Goal: Information Seeking & Learning: Learn about a topic

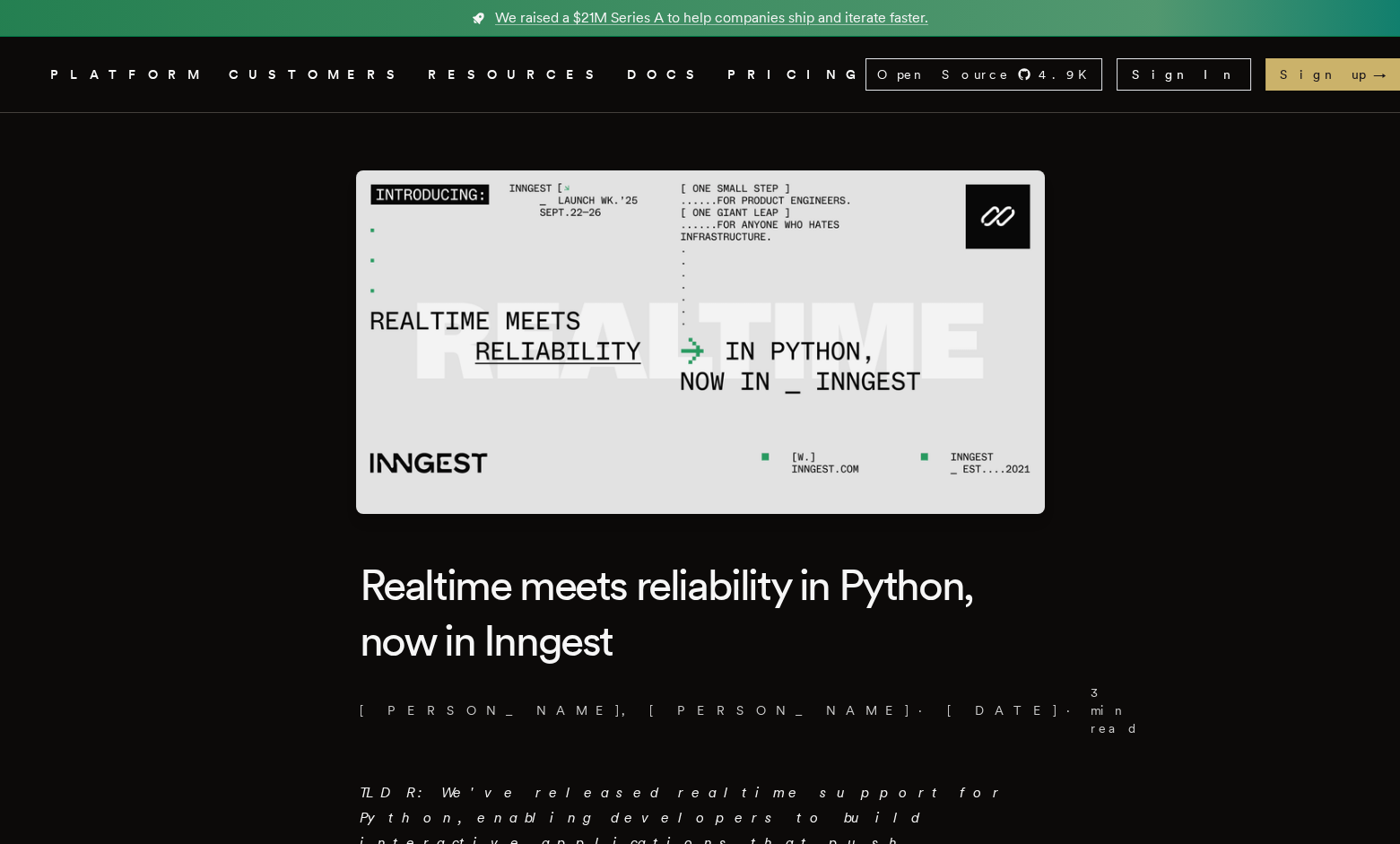
click at [627, 65] on link "DOCS" at bounding box center [666, 75] width 78 height 23
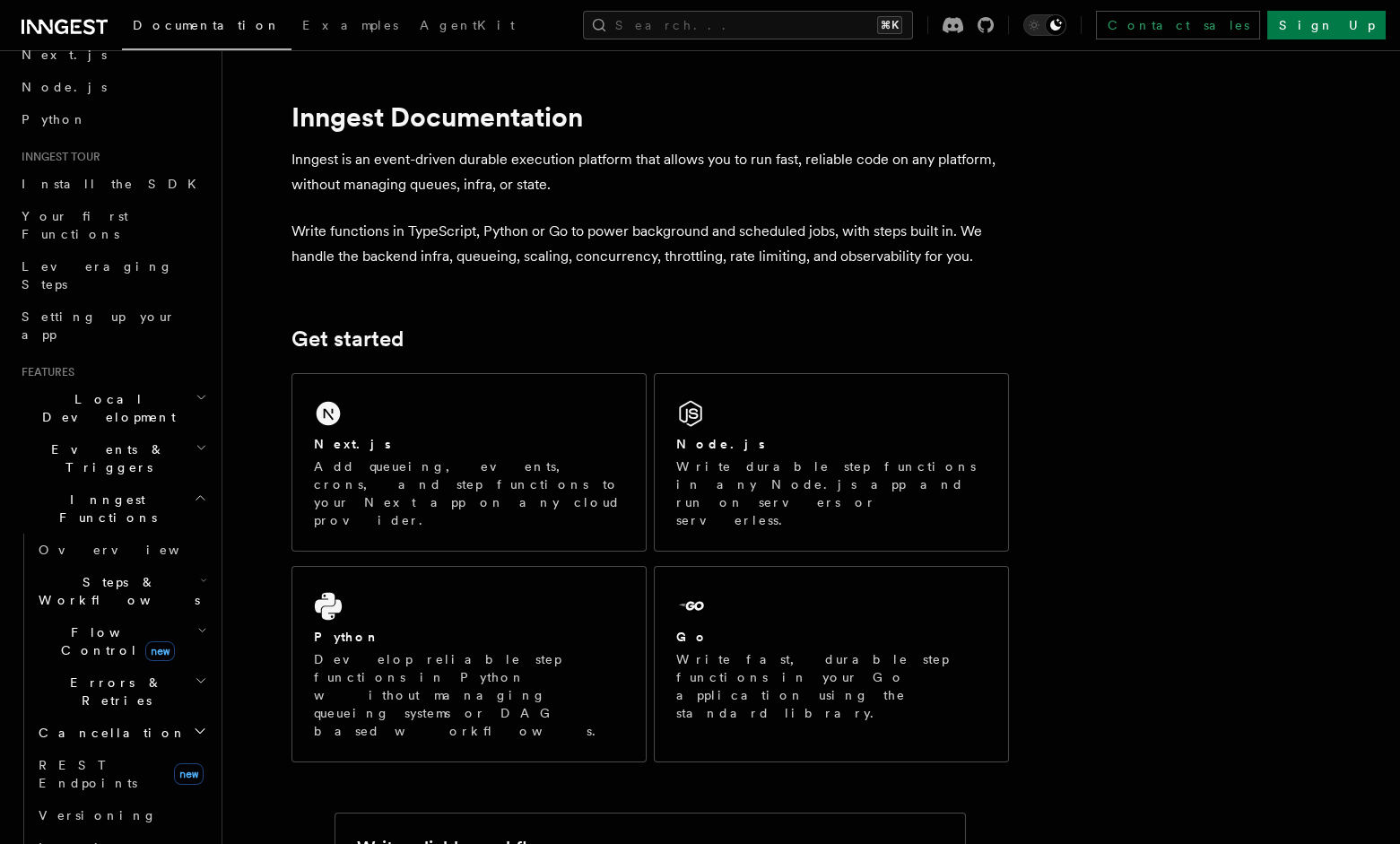
scroll to position [126, 0]
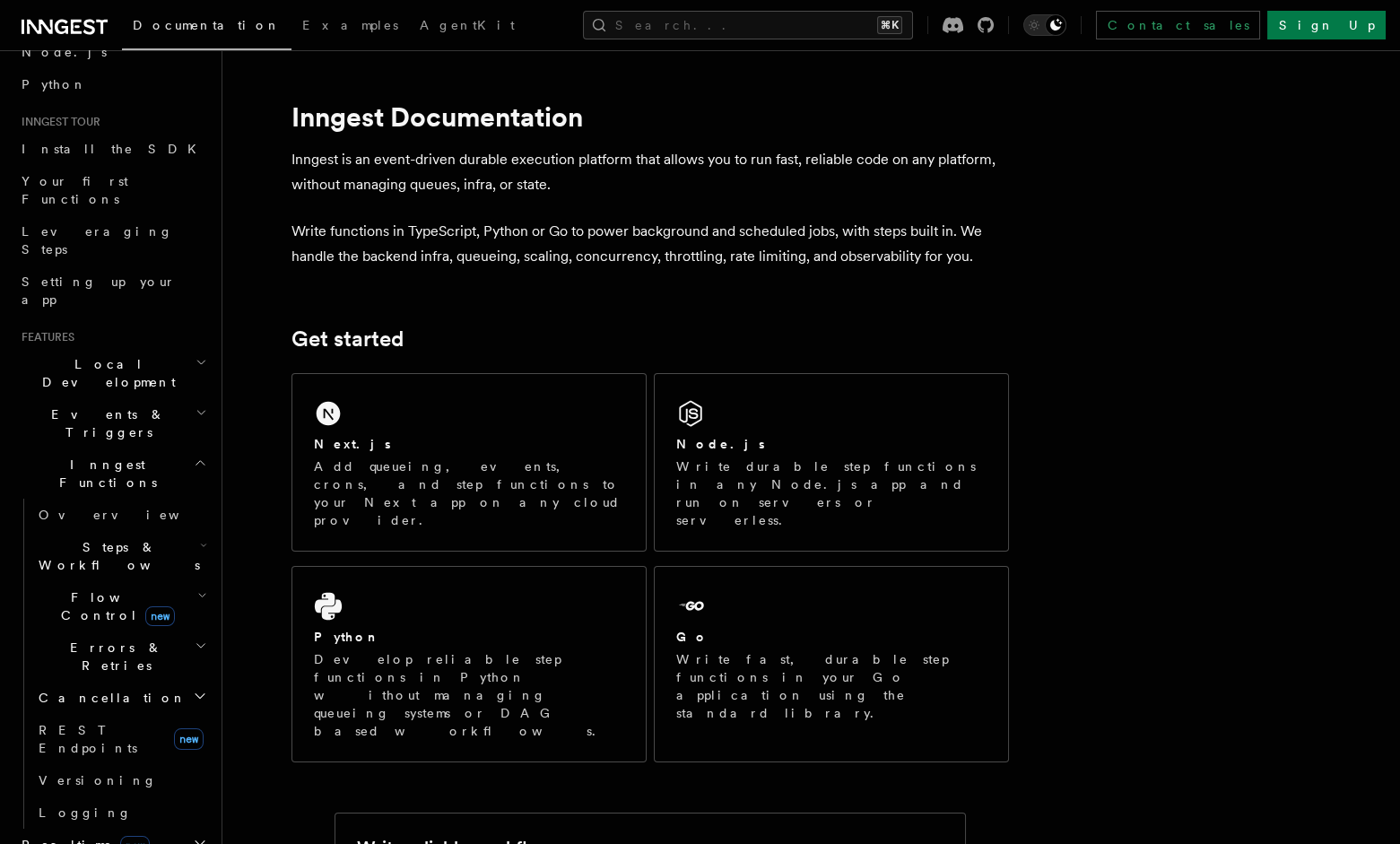
click at [151, 829] on h2 "Realtime new" at bounding box center [113, 845] width 196 height 32
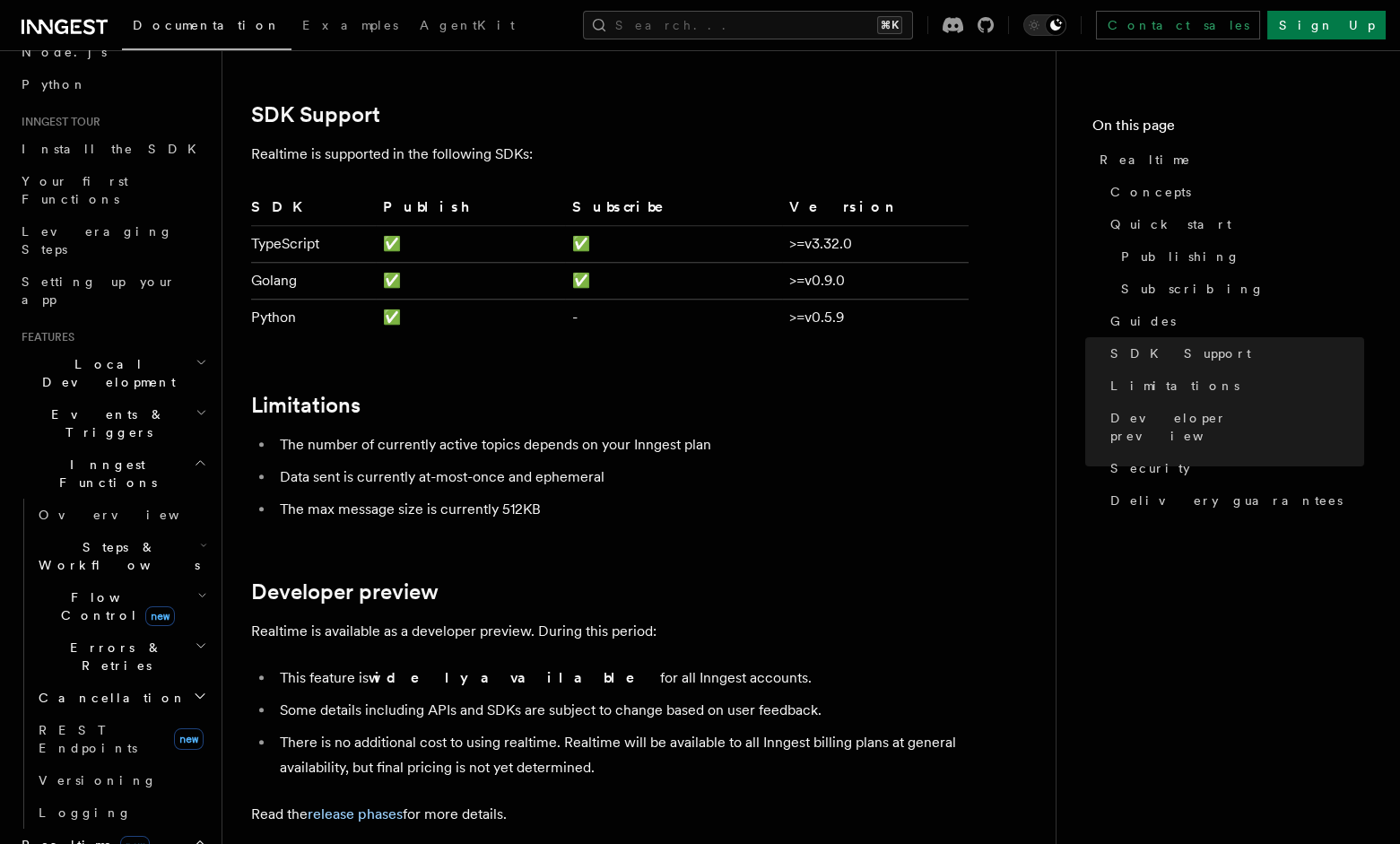
scroll to position [4471, 0]
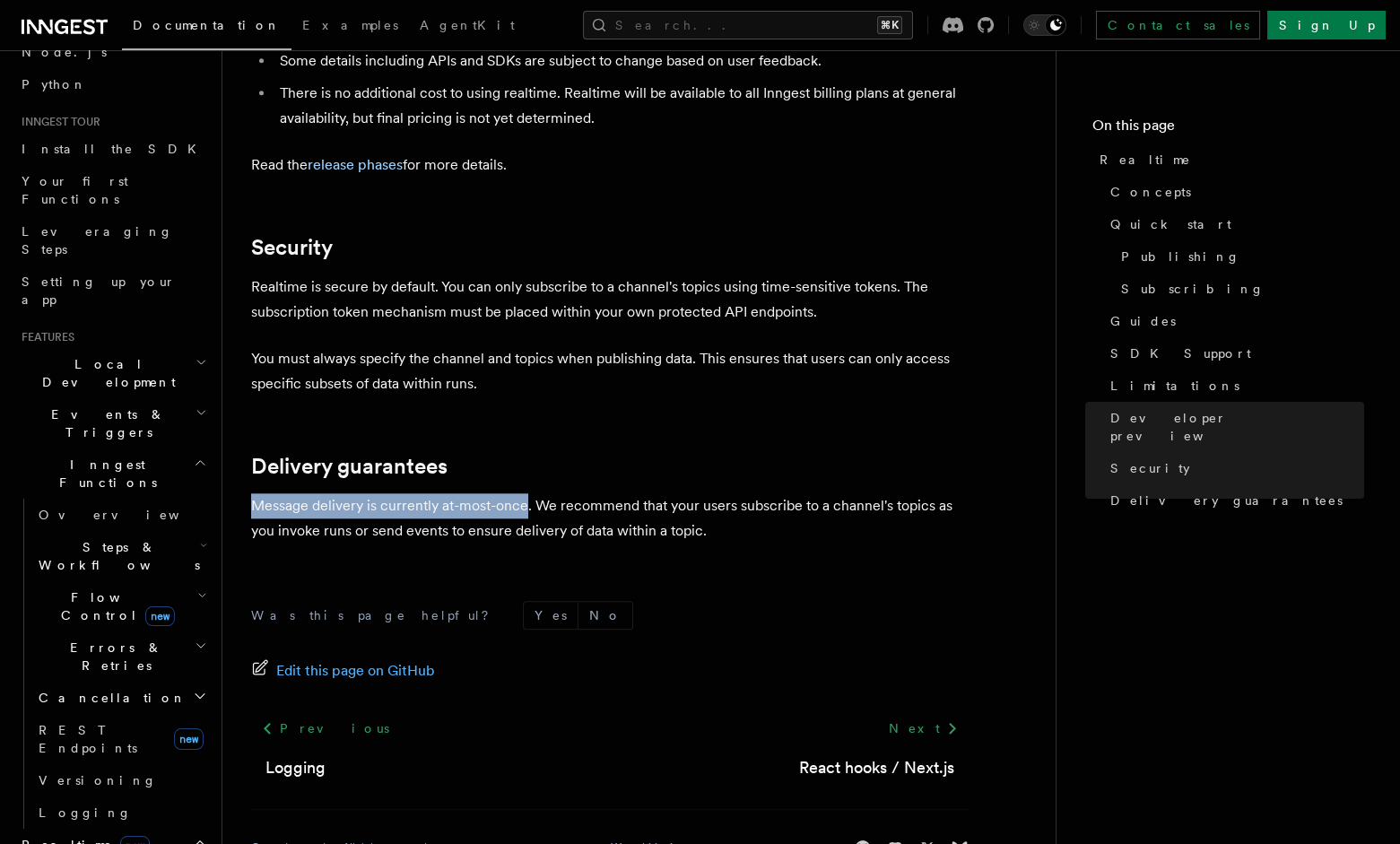
drag, startPoint x: 527, startPoint y: 448, endPoint x: 240, endPoint y: 452, distance: 287.0
copy p "Message delivery is currently at-most-once"
click at [668, 494] on p "Message delivery is currently at-most-once. We recommend that your users subscr…" at bounding box center [609, 518] width 717 height 50
click at [684, 494] on p "Message delivery is currently at-most-once. We recommend that your users subscr…" at bounding box center [609, 518] width 717 height 50
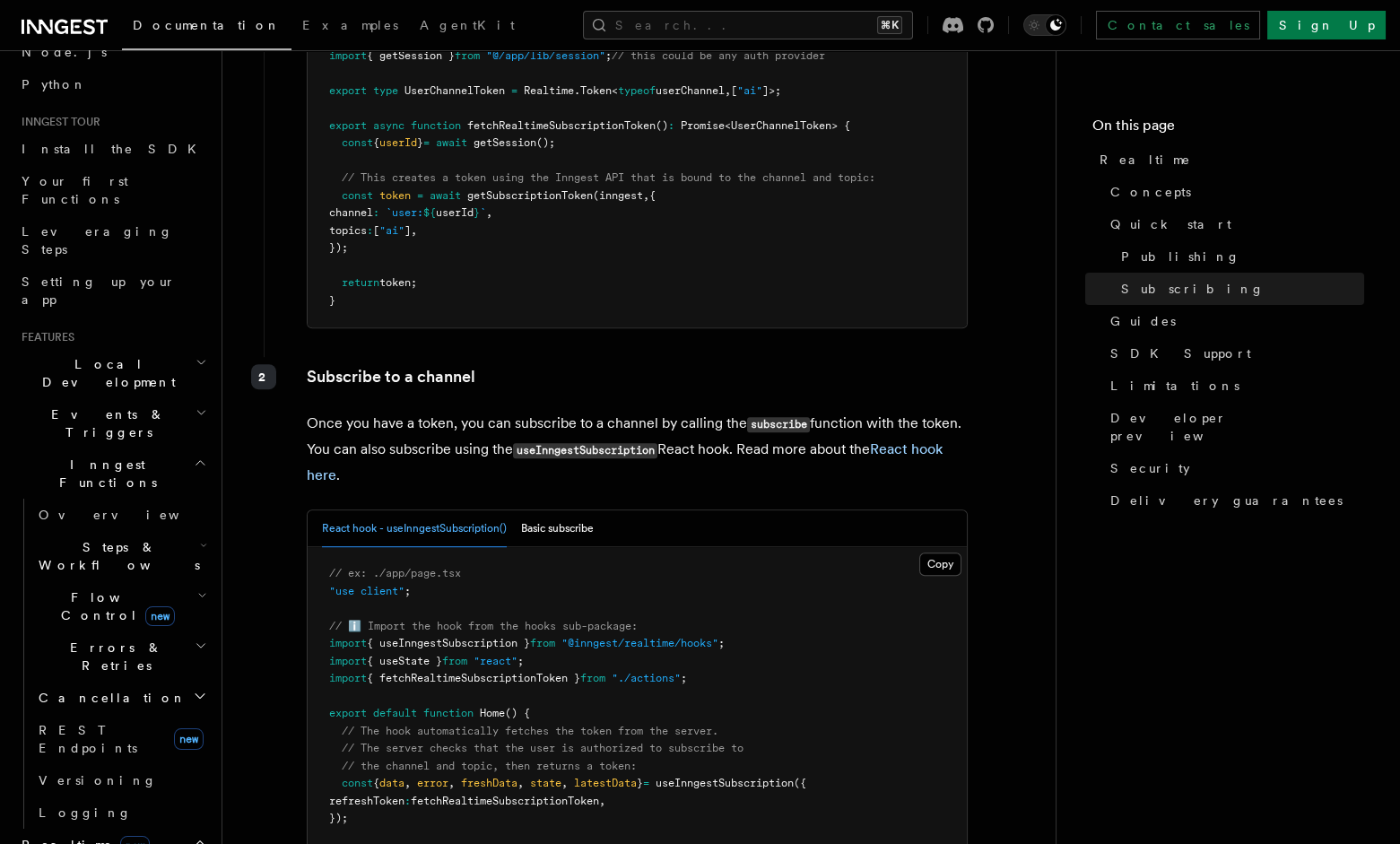
scroll to position [3822, 0]
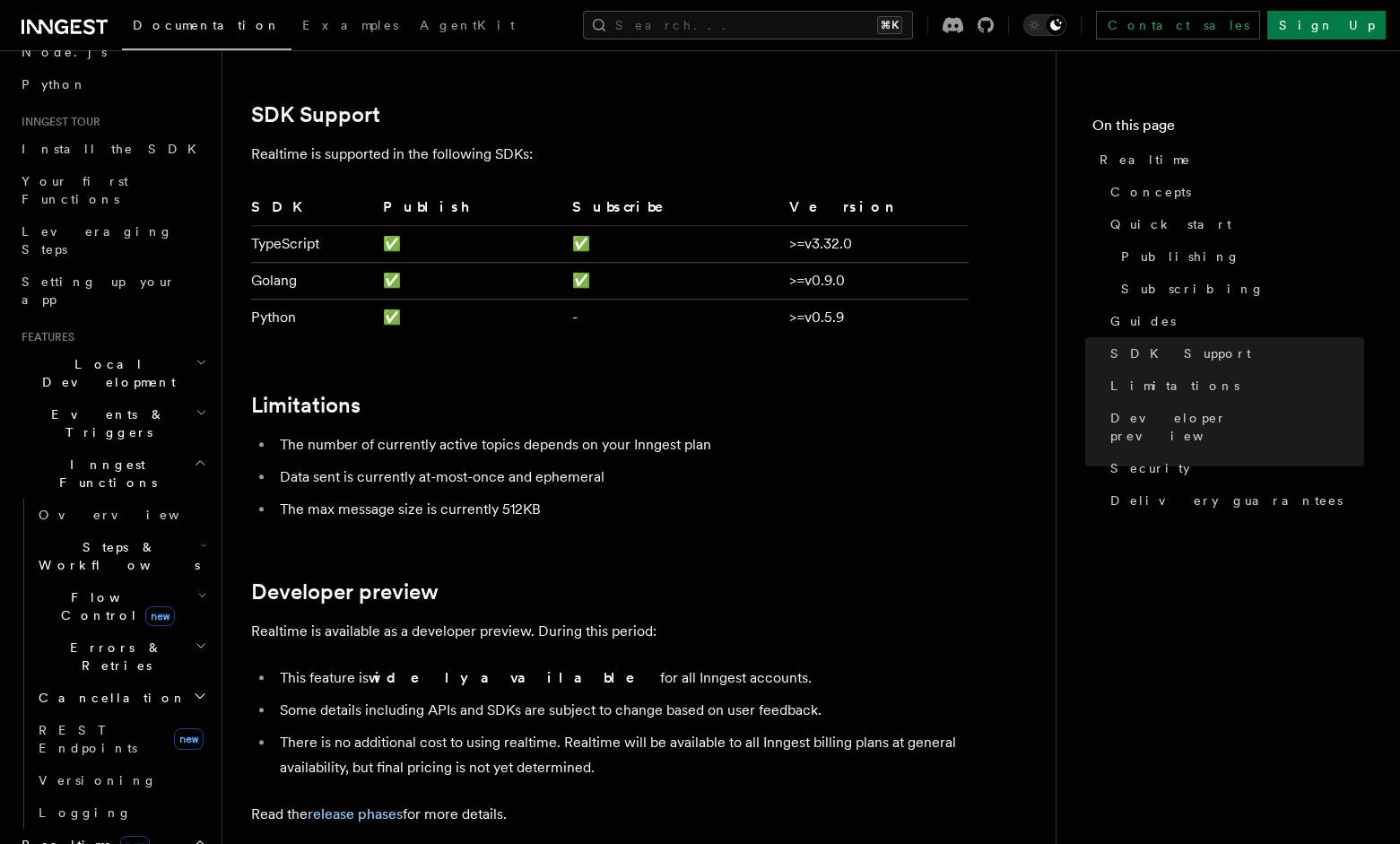
click at [759, 433] on li "The number of currently active topics depends on your Inngest plan" at bounding box center [622, 446] width 695 height 26
drag, startPoint x: 437, startPoint y: 391, endPoint x: 513, endPoint y: 396, distance: 76.2
click at [513, 433] on li "The number of currently active topics depends on your Inngest plan" at bounding box center [622, 446] width 695 height 26
click at [514, 433] on li "The number of currently active topics depends on your Inngest plan" at bounding box center [622, 446] width 695 height 26
drag, startPoint x: 517, startPoint y: 394, endPoint x: 435, endPoint y: 396, distance: 82.0
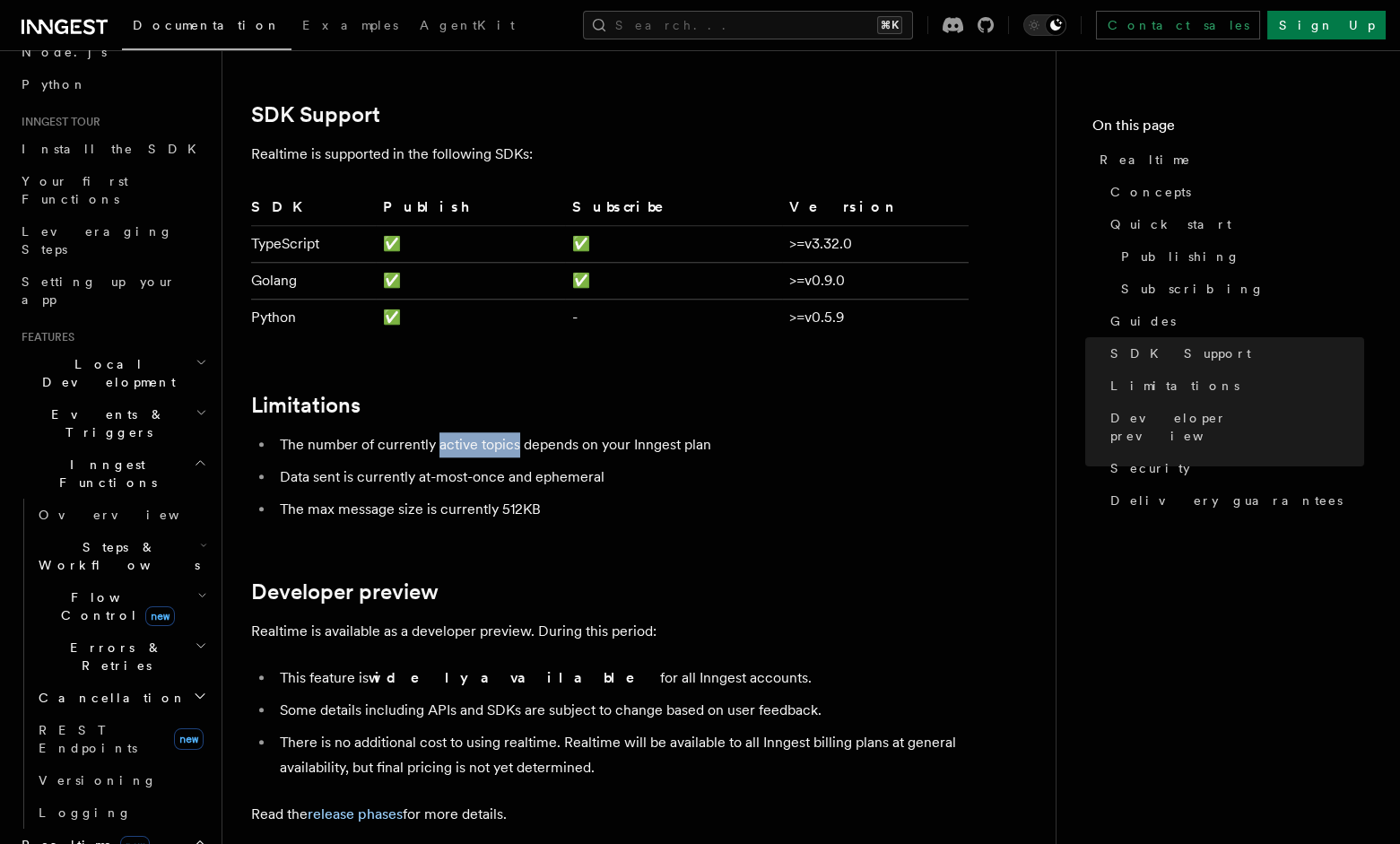
click at [435, 433] on li "The number of currently active topics depends on your Inngest plan" at bounding box center [622, 446] width 695 height 26
copy li "active topics"
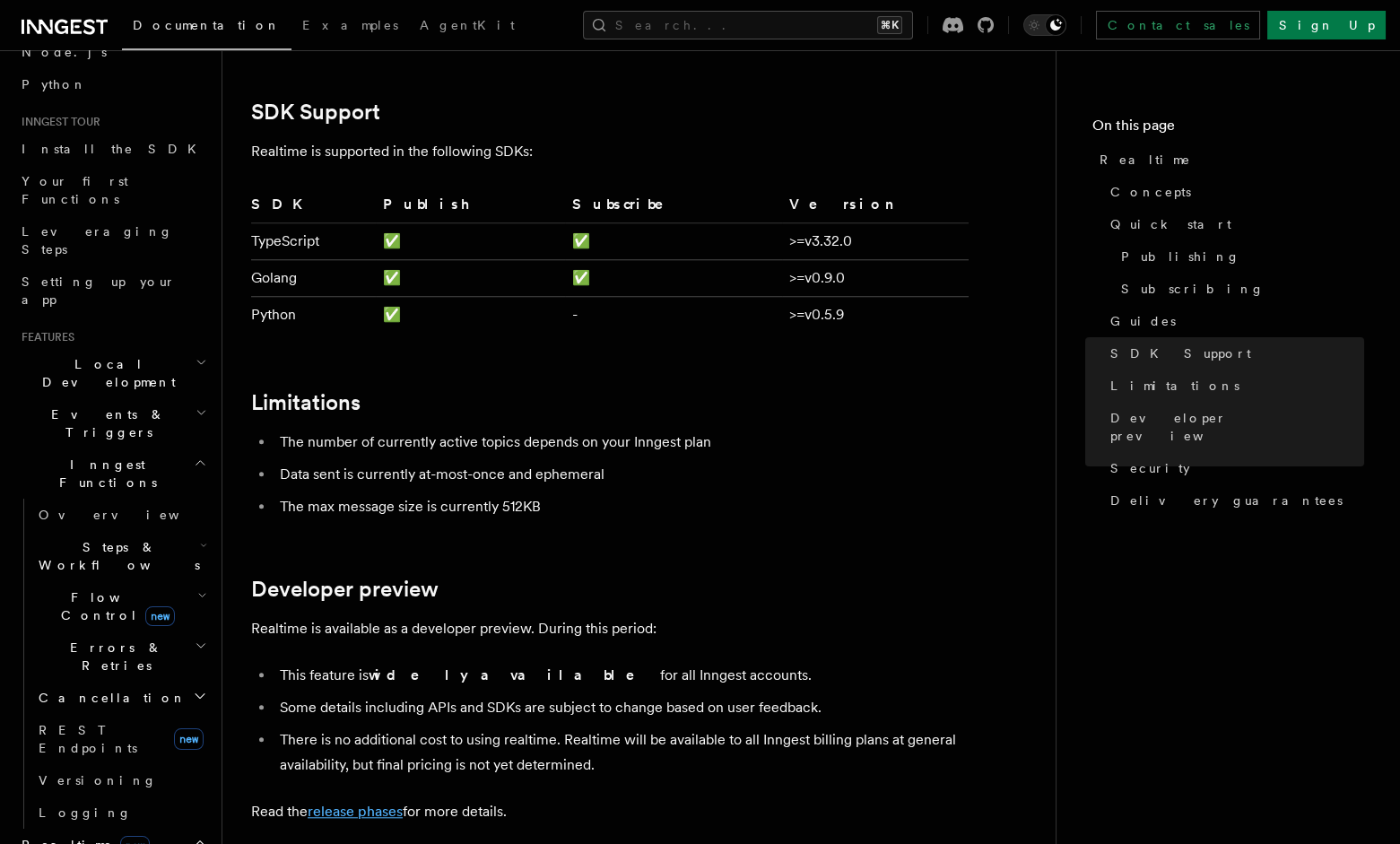
click at [373, 803] on link "release phases" at bounding box center [355, 811] width 95 height 17
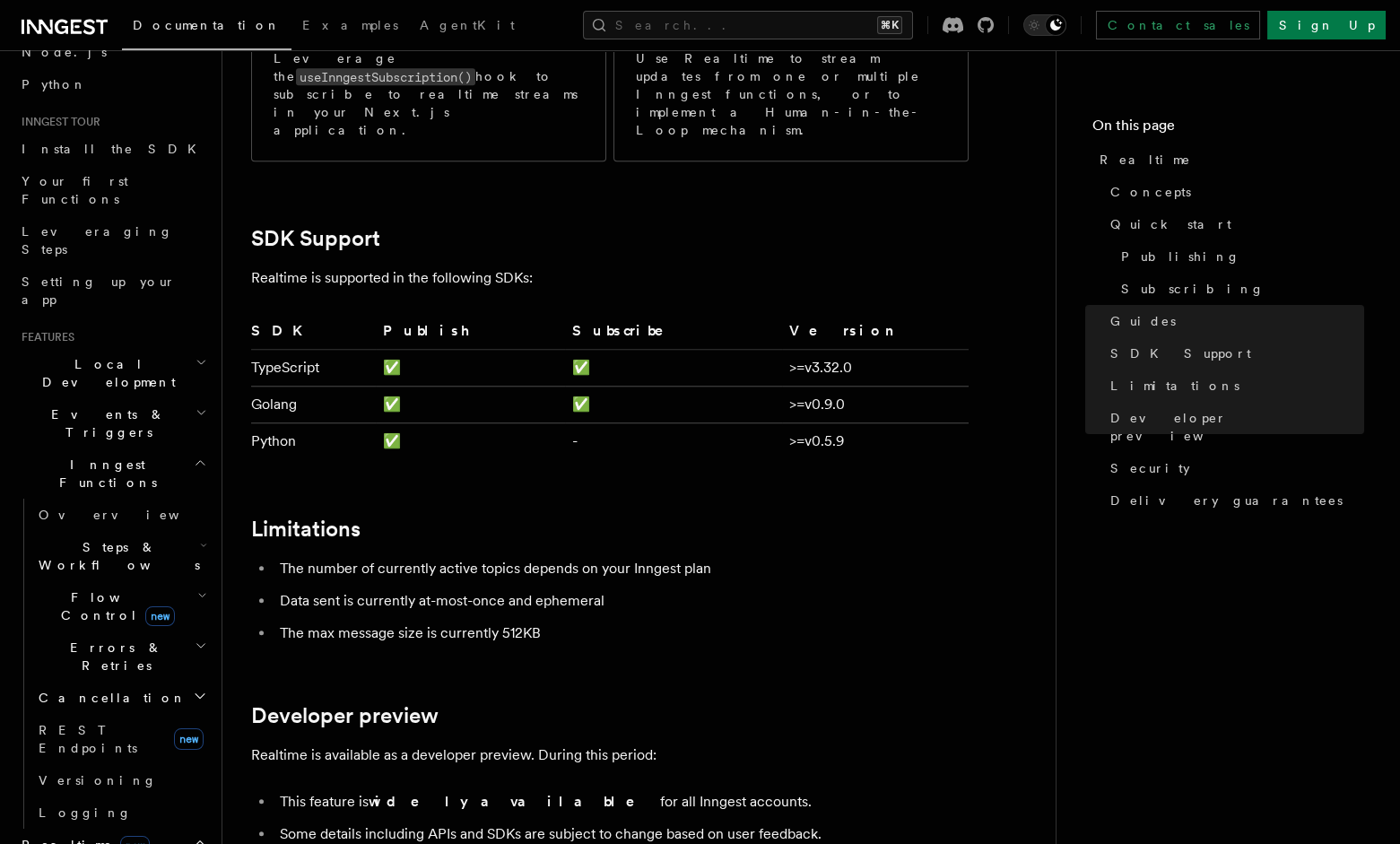
scroll to position [3700, 0]
drag, startPoint x: 605, startPoint y: 580, endPoint x: 287, endPoint y: 583, distance: 318.0
click at [283, 619] on li "The max message size is currently 512KB" at bounding box center [622, 632] width 695 height 26
click at [325, 619] on li "The max message size is currently 512KB" at bounding box center [622, 632] width 695 height 26
drag, startPoint x: 311, startPoint y: 575, endPoint x: 420, endPoint y: 578, distance: 109.0
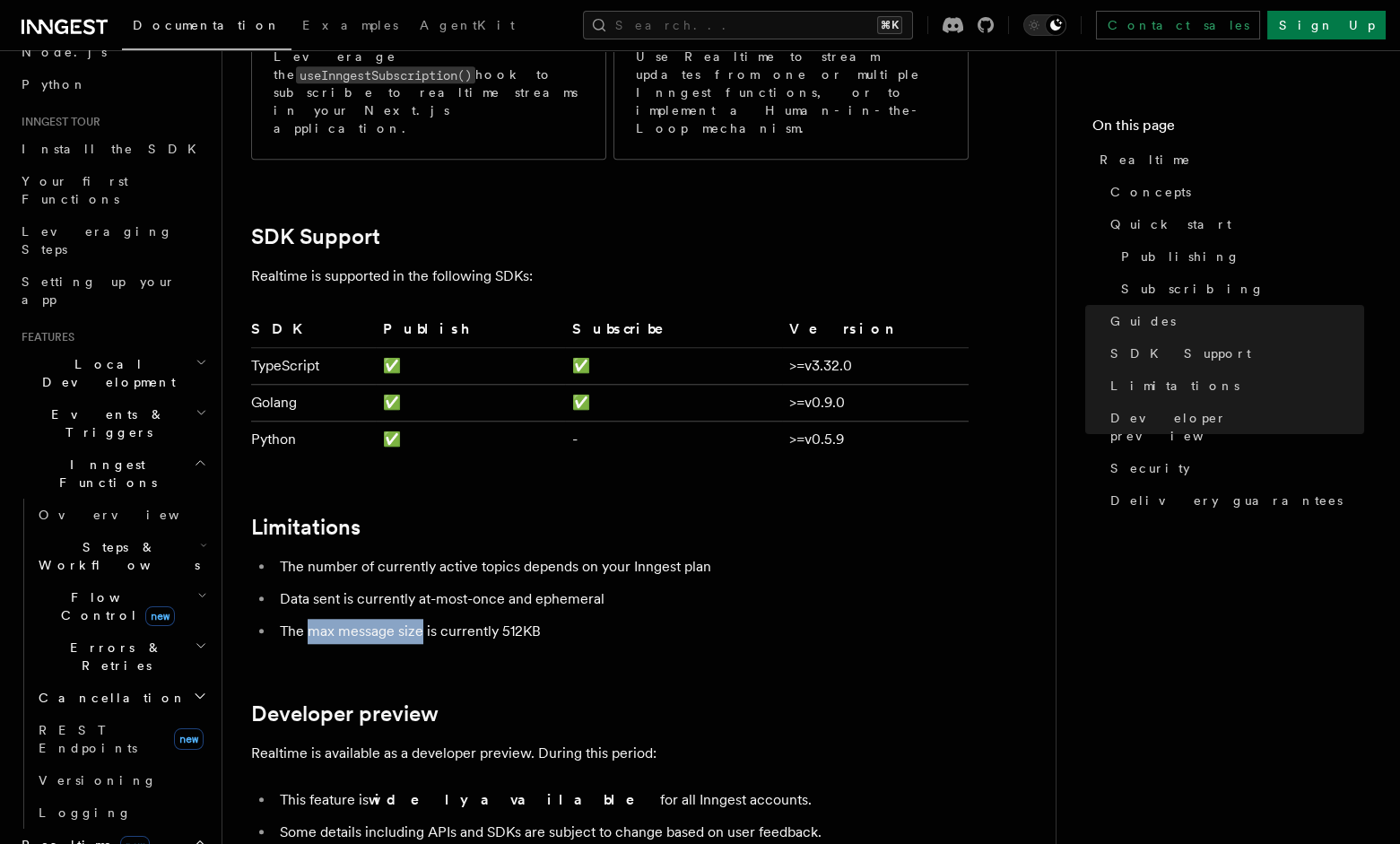
click at [420, 619] on li "The max message size is currently 512KB" at bounding box center [622, 632] width 695 height 26
copy li "max message size"
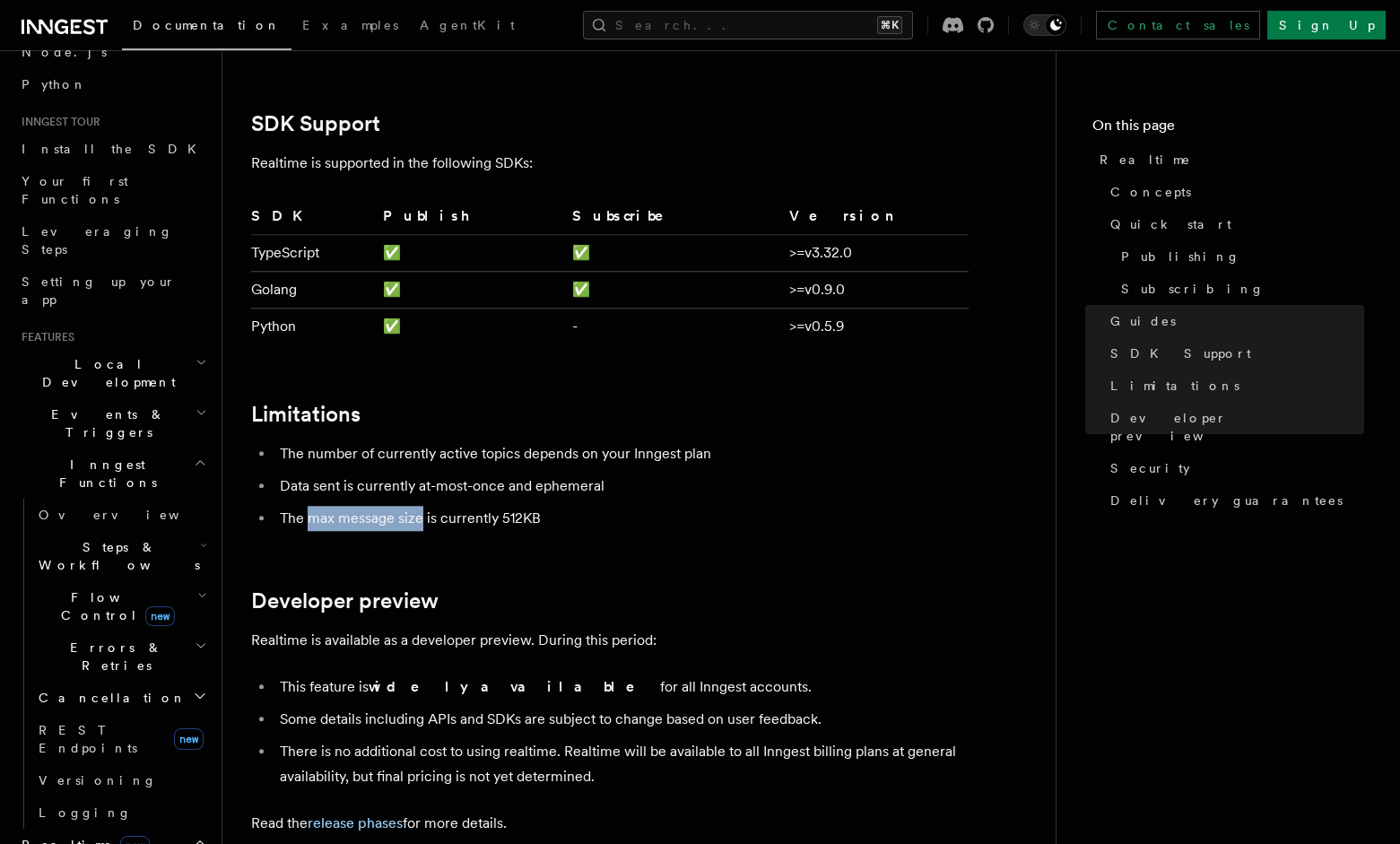
scroll to position [3818, 0]
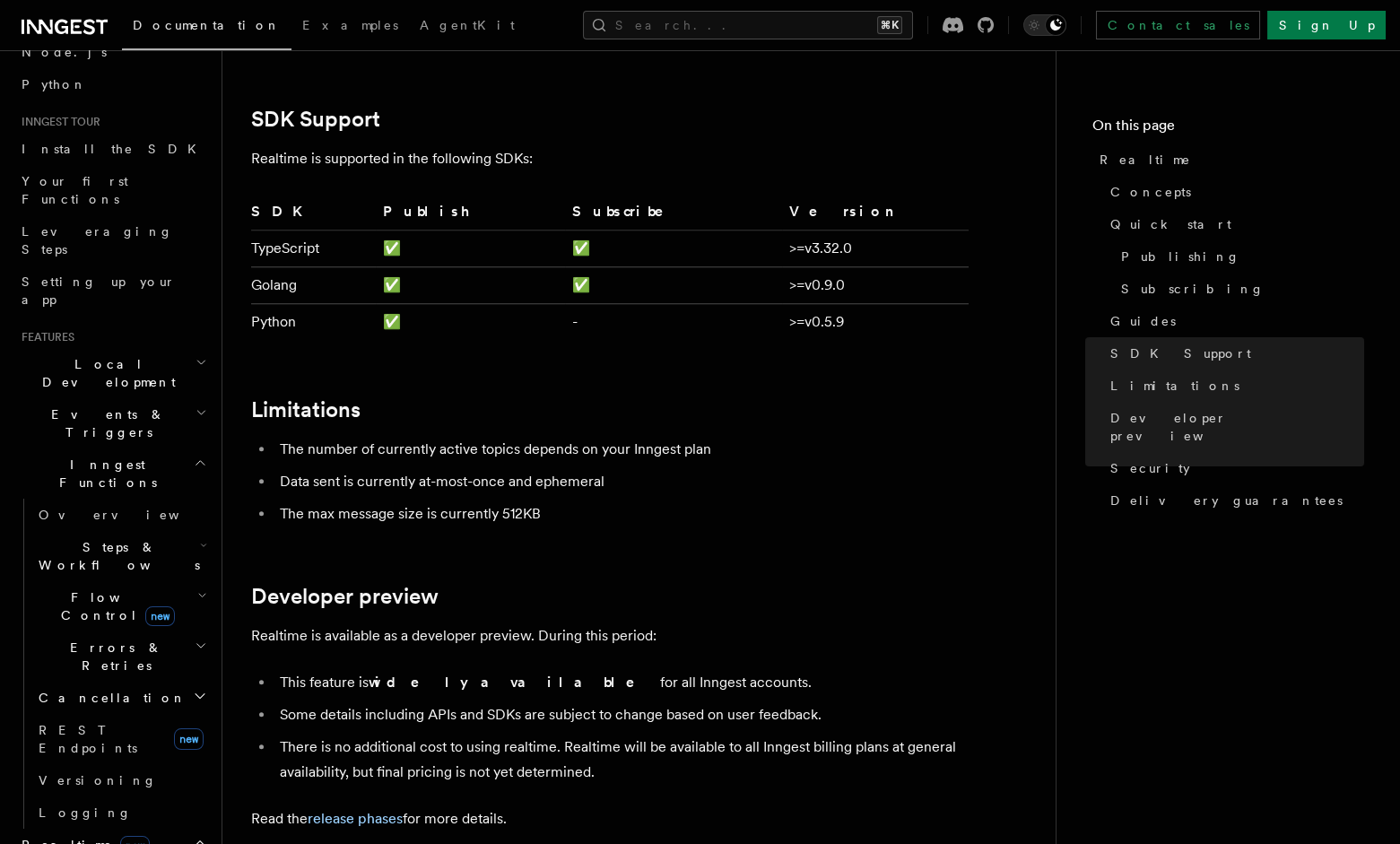
click at [580, 469] on li "Data sent is currently at-most-once and ephemeral" at bounding box center [622, 482] width 695 height 26
click at [602, 469] on li "Data sent is currently at-most-once and ephemeral" at bounding box center [622, 482] width 695 height 26
click at [582, 469] on li "Data sent is currently at-most-once and ephemeral" at bounding box center [622, 482] width 695 height 26
copy li "ephemeral"
